Goal: Information Seeking & Learning: Learn about a topic

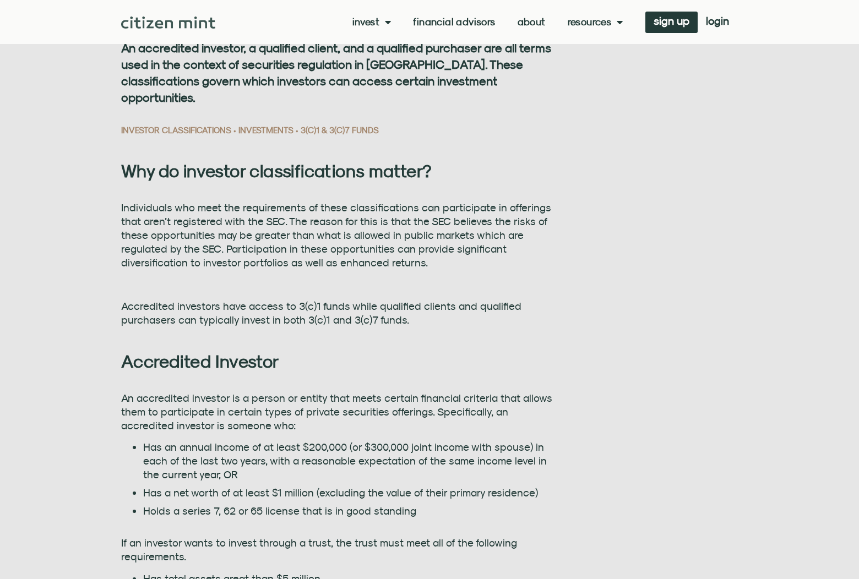
scroll to position [661, 0]
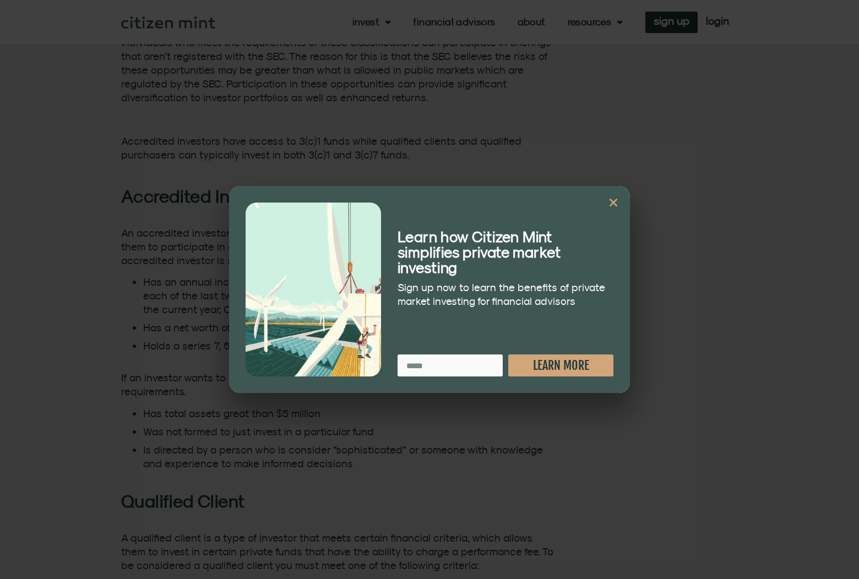
click at [615, 203] on icon "Close" at bounding box center [613, 202] width 11 height 11
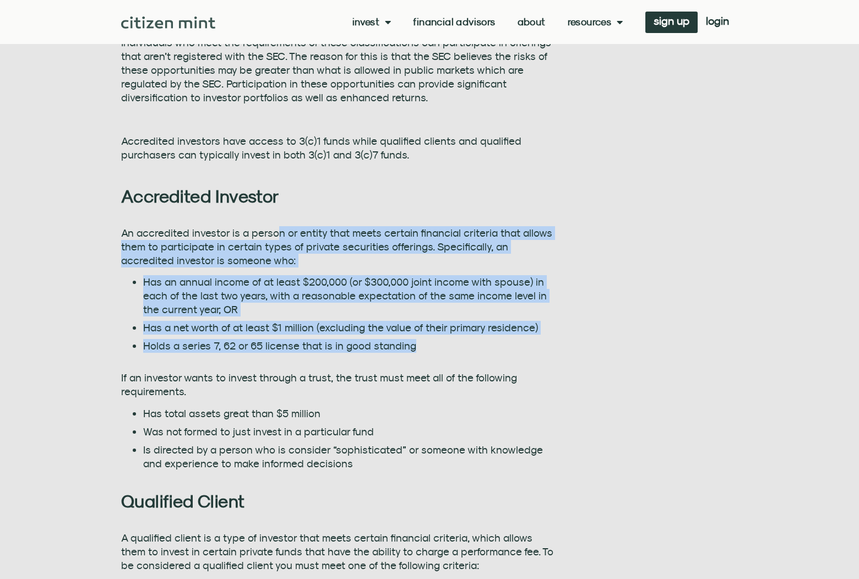
drag, startPoint x: 274, startPoint y: 234, endPoint x: 525, endPoint y: 340, distance: 273.0
click at [525, 340] on div "An accredited investor is a person or entity that meets certain financial crite…" at bounding box center [337, 348] width 433 height 245
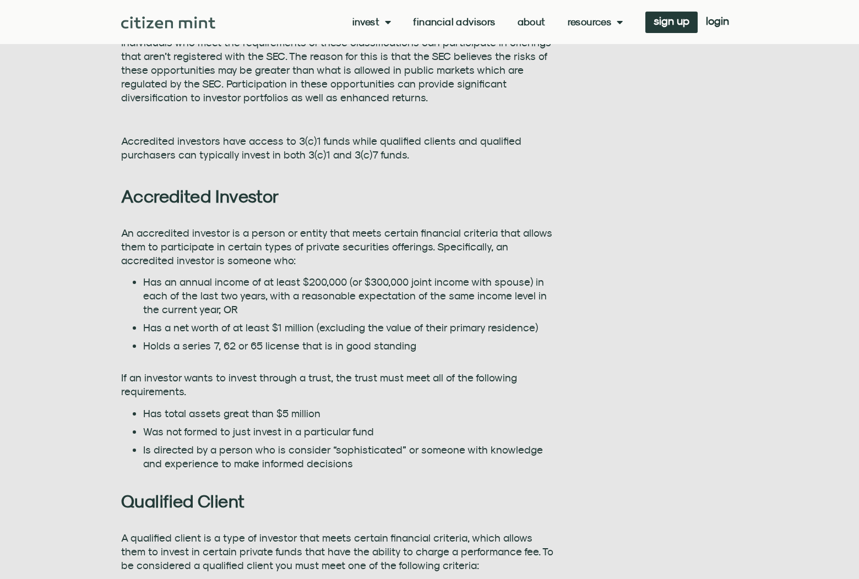
click at [444, 459] on li "Is directed by a person who is consider “sophisticated” or someone with knowled…" at bounding box center [348, 457] width 411 height 28
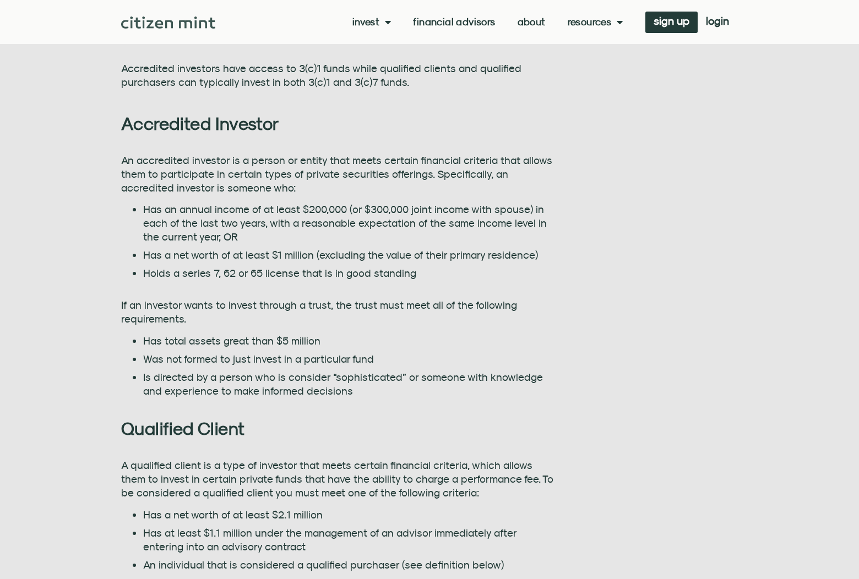
scroll to position [881, 0]
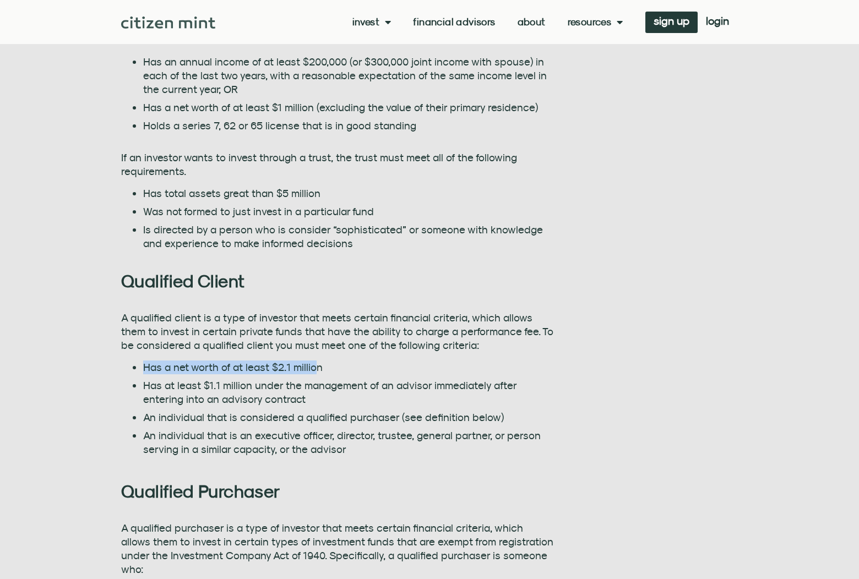
drag, startPoint x: 131, startPoint y: 361, endPoint x: 312, endPoint y: 368, distance: 181.4
click at [312, 368] on ul "Has a net worth of at least $2.1 million Has at least $1.1 million under the ma…" at bounding box center [337, 409] width 433 height 96
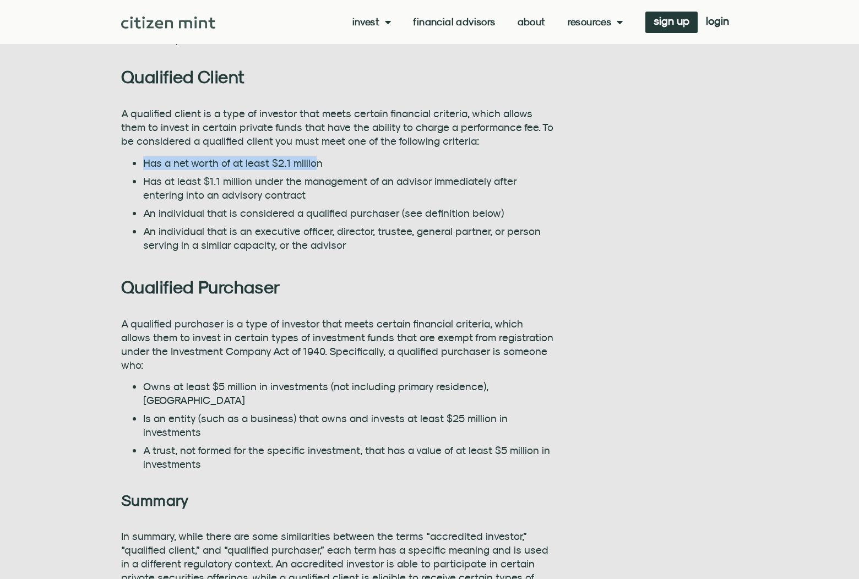
scroll to position [1102, 0]
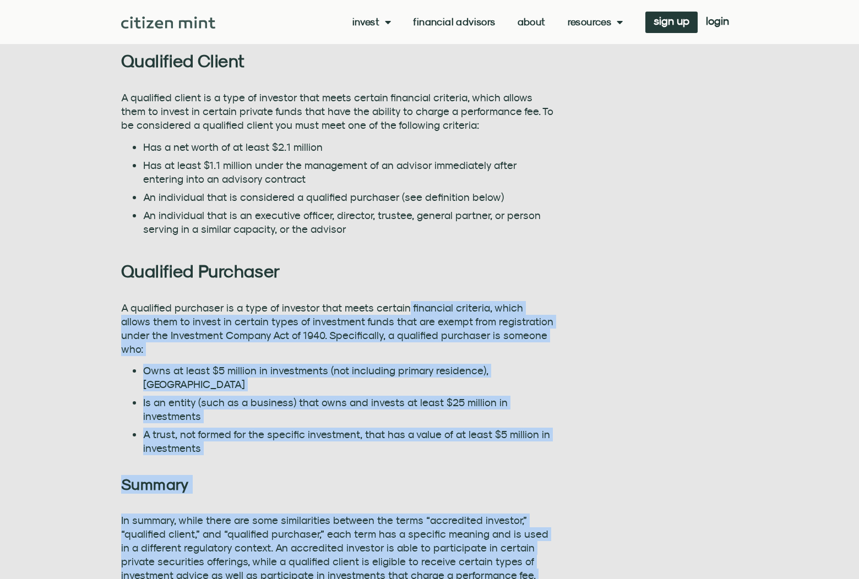
drag, startPoint x: 403, startPoint y: 305, endPoint x: 557, endPoint y: 370, distance: 167.6
click at [557, 370] on div "Citizen Mint Blog What is the difference between an Accredited Investor, a Qual…" at bounding box center [429, 36] width 617 height 1469
click at [265, 396] on li "Is an entity (such as a business) that owns and invests at least $25 million in…" at bounding box center [348, 410] width 411 height 28
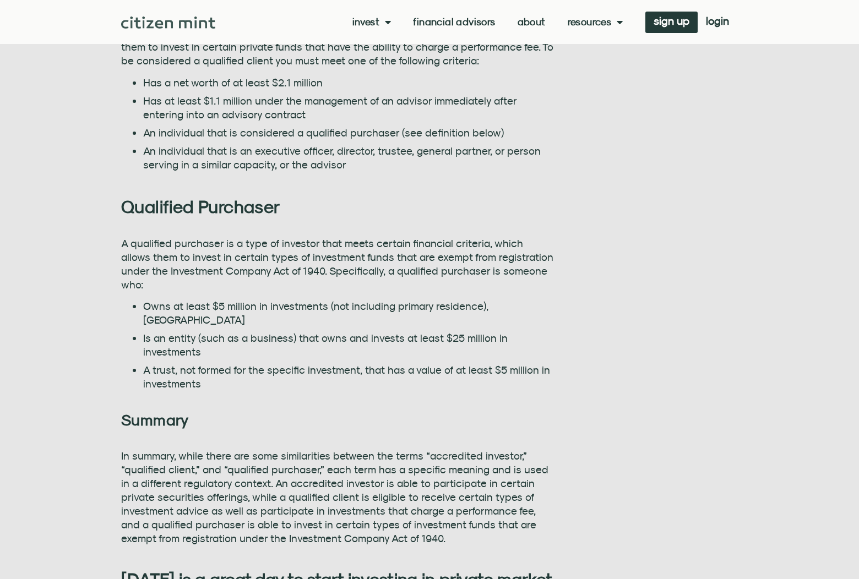
scroll to position [1267, 0]
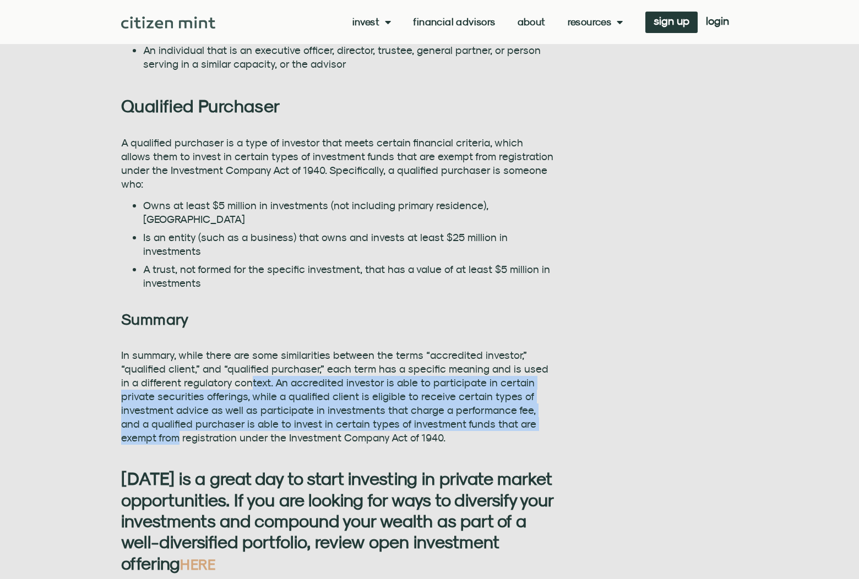
drag, startPoint x: 239, startPoint y: 353, endPoint x: 548, endPoint y: 392, distance: 311.5
click at [548, 392] on p "In summary, while there are some similarities between the terms “accredited inv…" at bounding box center [337, 397] width 433 height 96
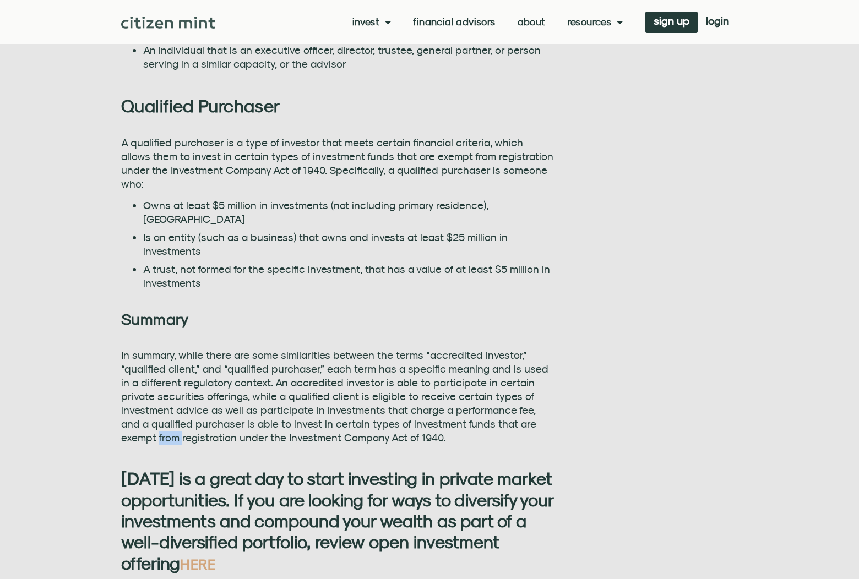
click at [548, 392] on p "In summary, while there are some similarities between the terms “accredited inv…" at bounding box center [337, 397] width 433 height 96
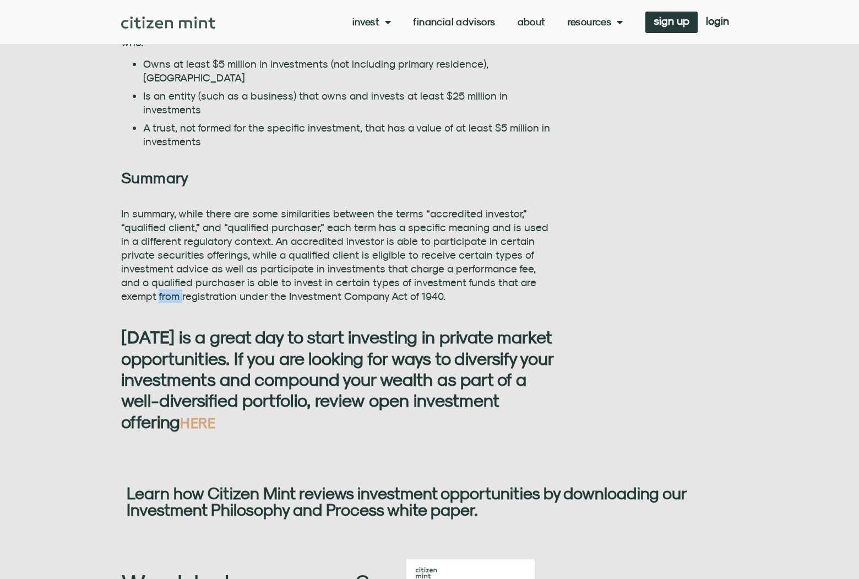
scroll to position [1597, 0]
